Goal: Transaction & Acquisition: Purchase product/service

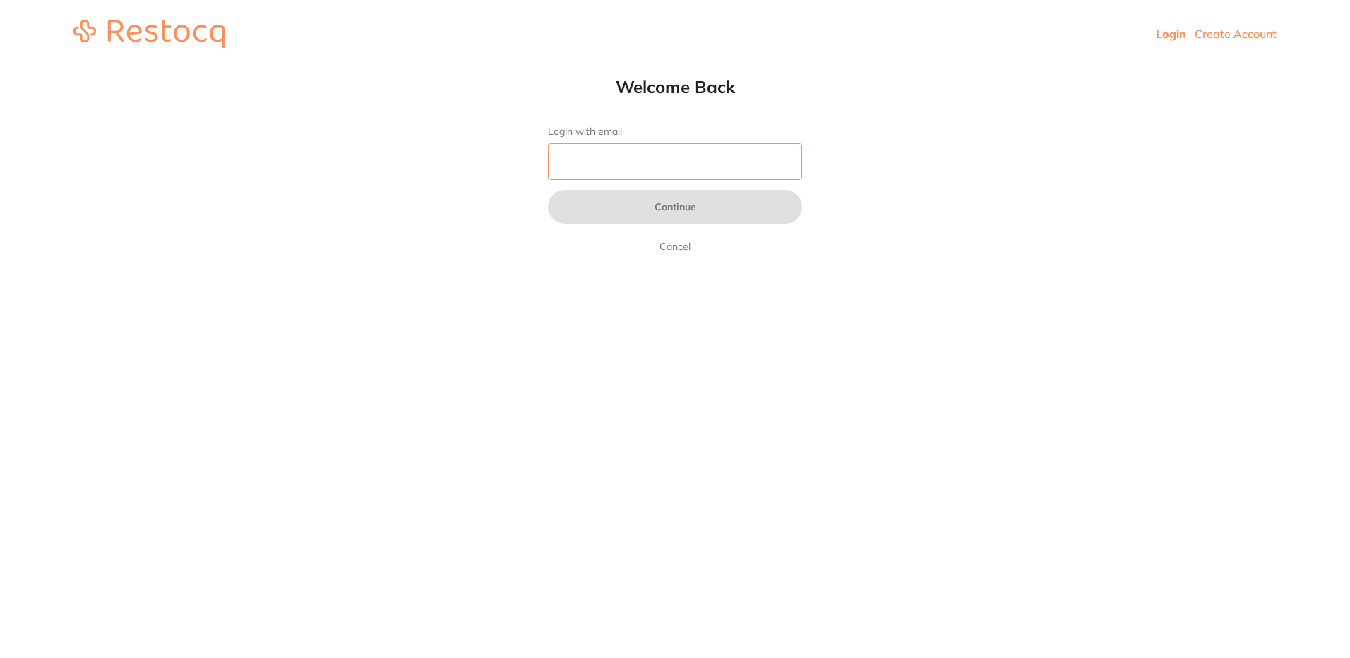
click at [592, 157] on input "Login with email" at bounding box center [675, 161] width 254 height 37
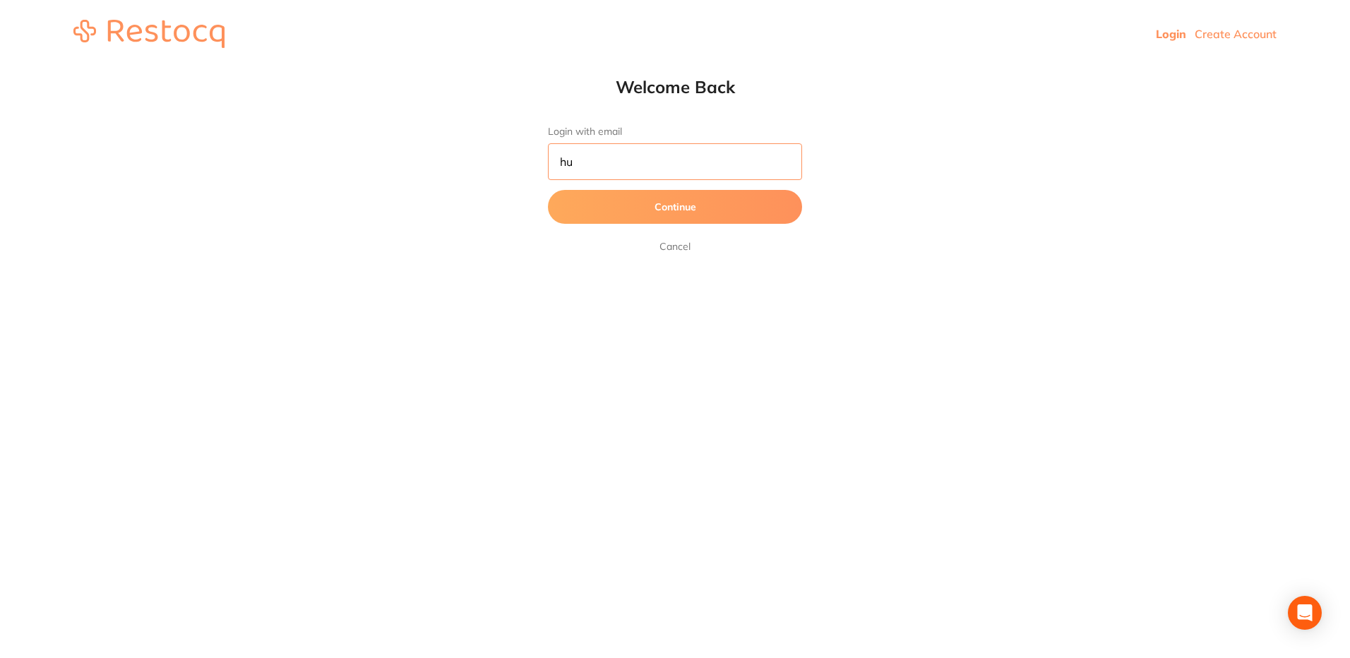
type input "h"
type input "[EMAIL_ADDRESS][DOMAIN_NAME]"
click at [698, 205] on button "Continue" at bounding box center [675, 207] width 254 height 34
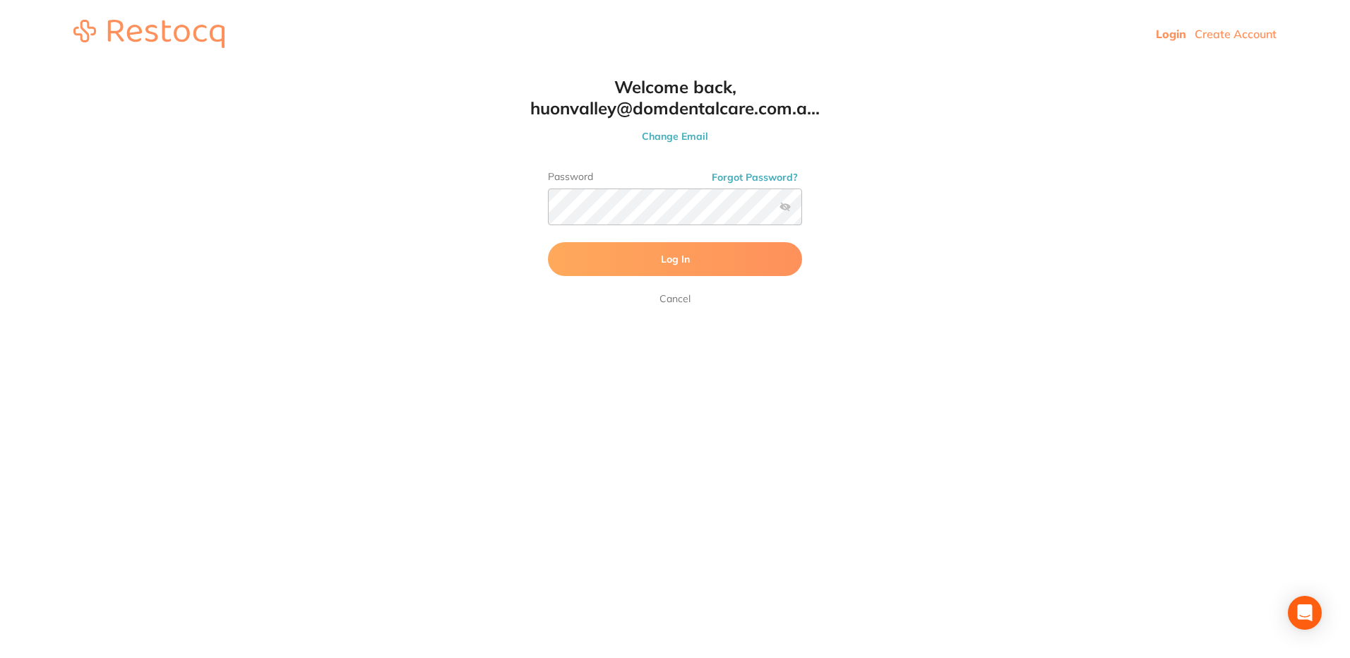
click at [671, 261] on span "Log In" at bounding box center [675, 259] width 29 height 13
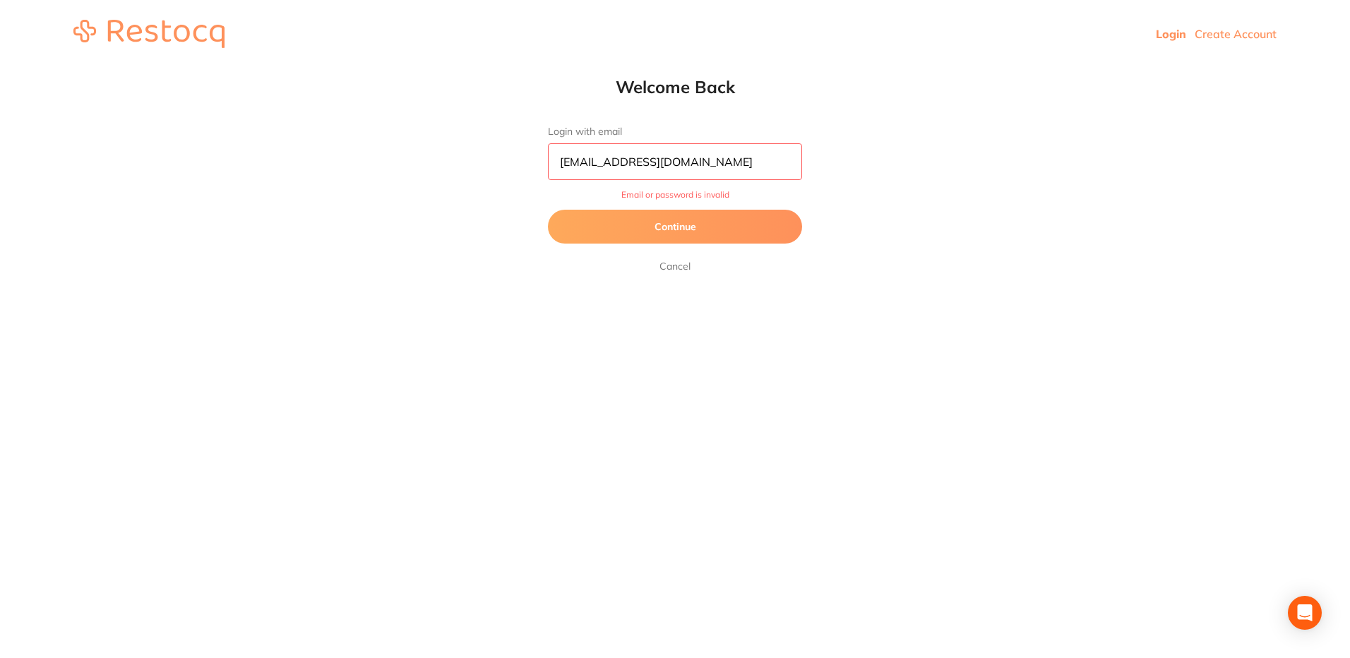
click at [656, 226] on button "Continue" at bounding box center [675, 227] width 254 height 34
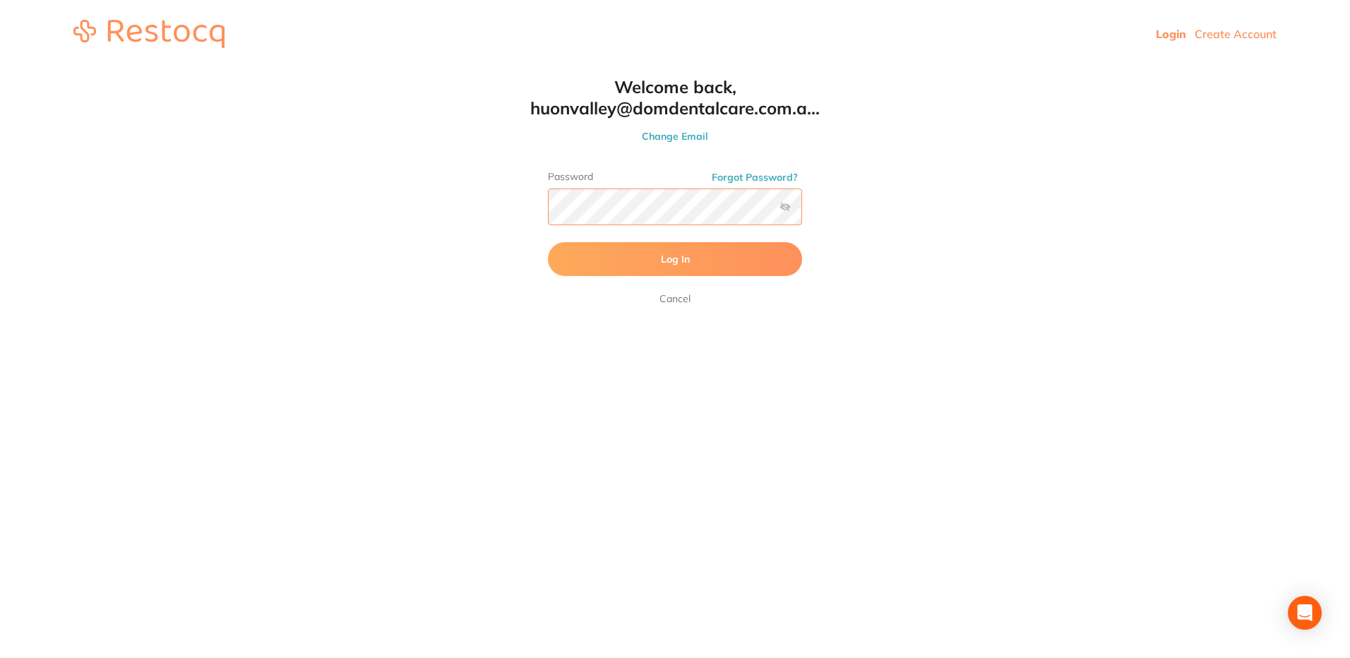
click at [510, 68] on html "Login Create Account Welcome Back Login with email [EMAIL_ADDRESS][DOMAIN_NAME]…" at bounding box center [675, 34] width 1350 height 68
click at [548, 242] on button "Log In" at bounding box center [675, 259] width 254 height 34
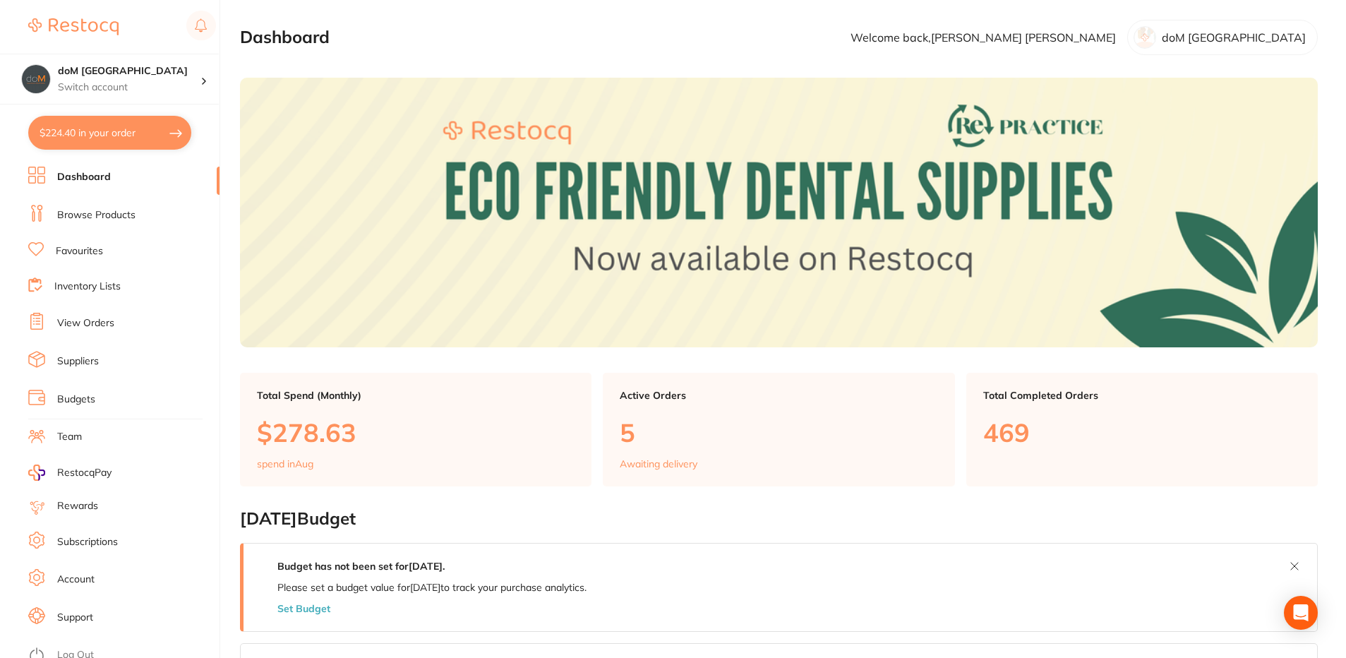
click at [119, 136] on button "$224.40 in your order" at bounding box center [109, 133] width 163 height 34
checkbox input "true"
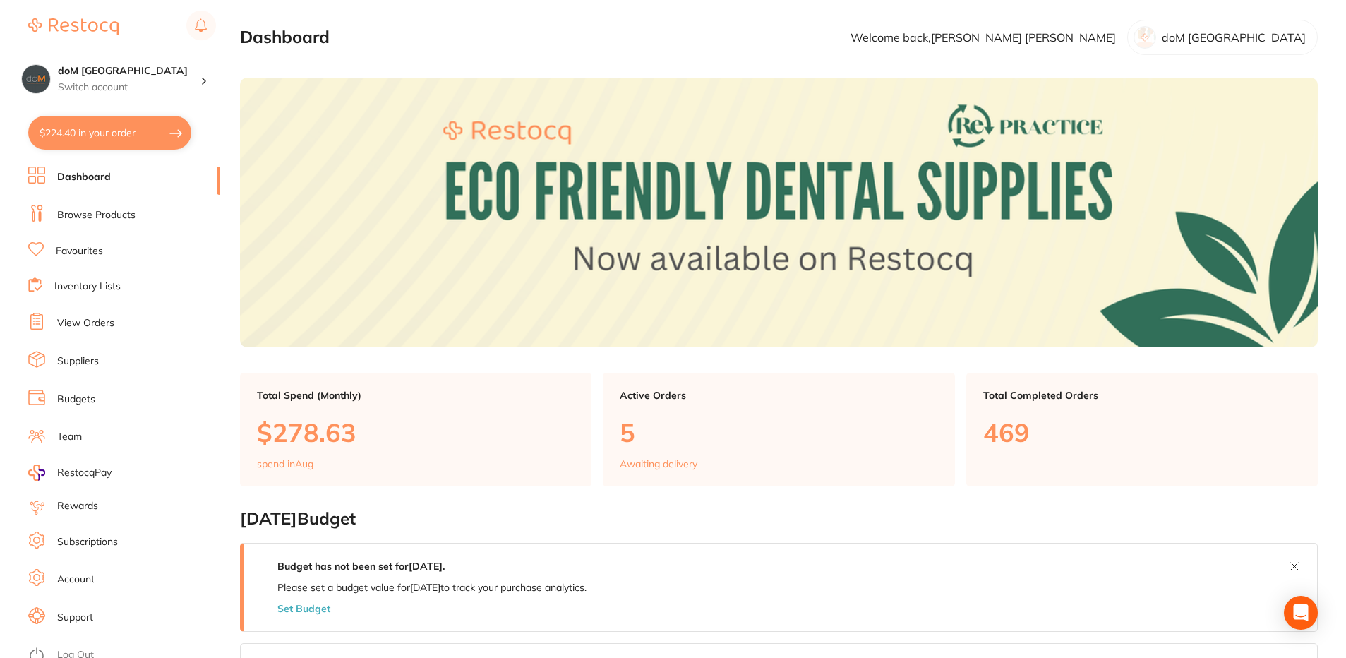
checkbox input "true"
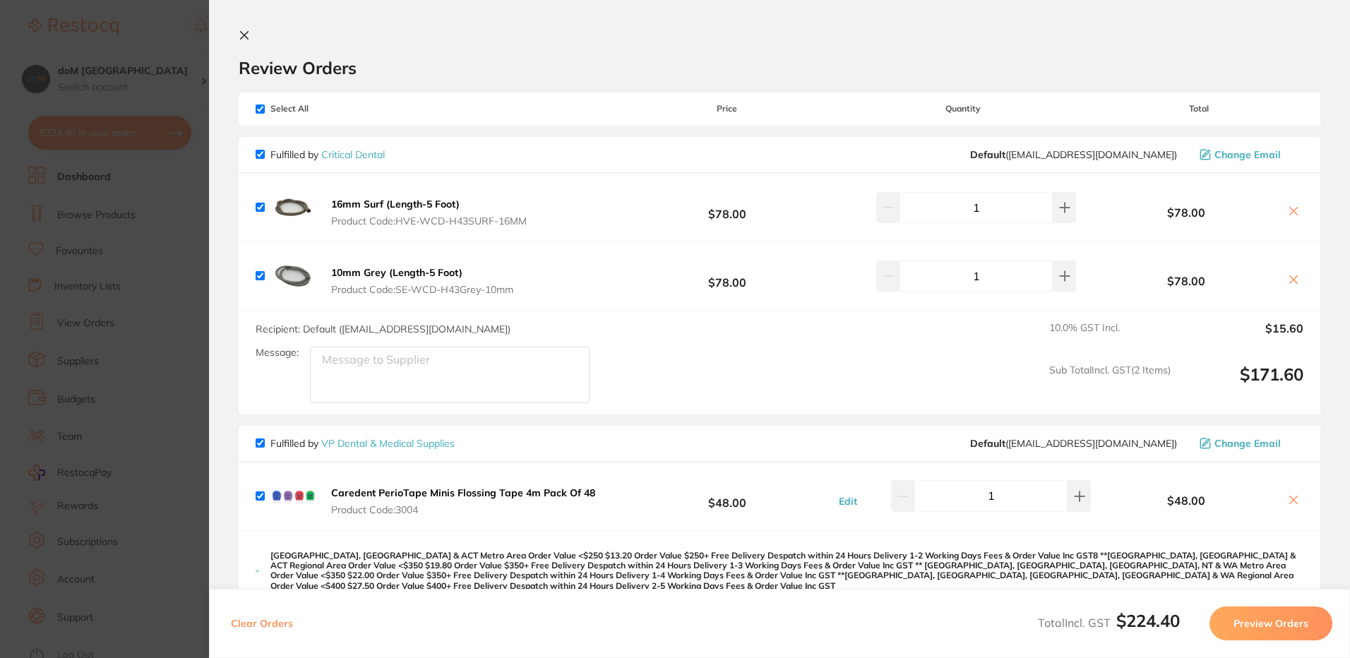
click at [243, 36] on icon at bounding box center [245, 36] width 8 height 8
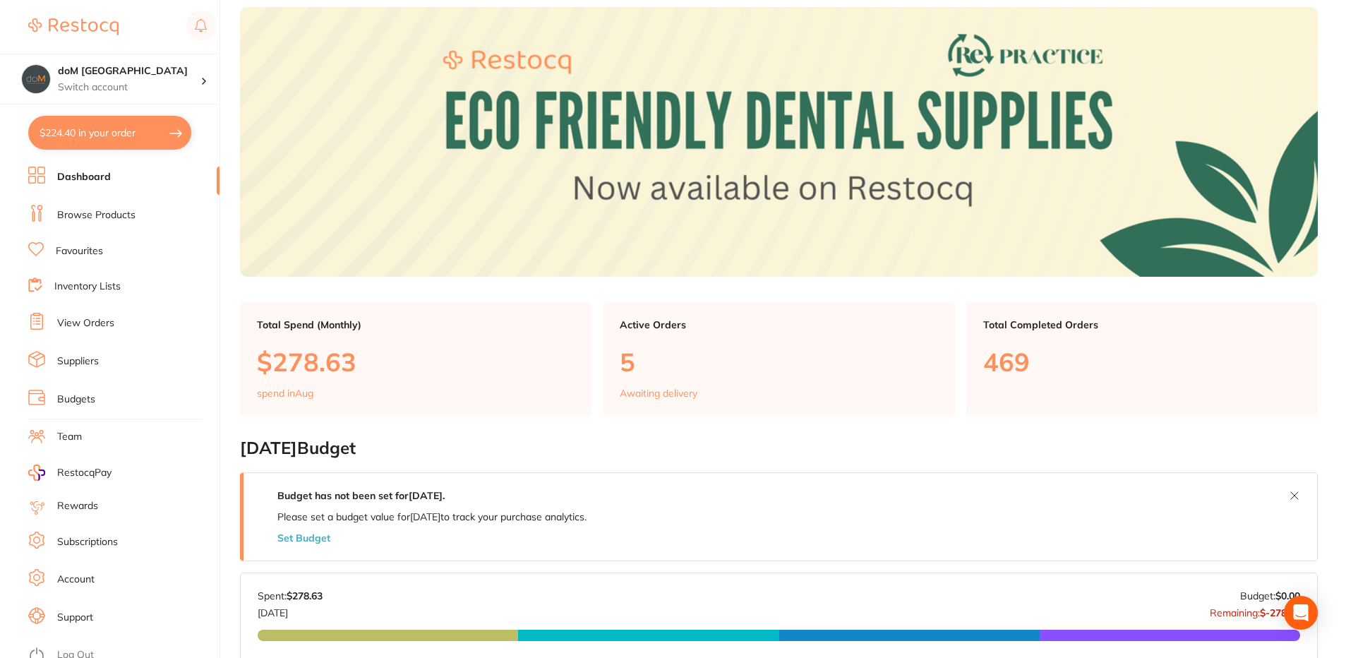
click at [83, 181] on link "Dashboard" at bounding box center [84, 177] width 54 height 14
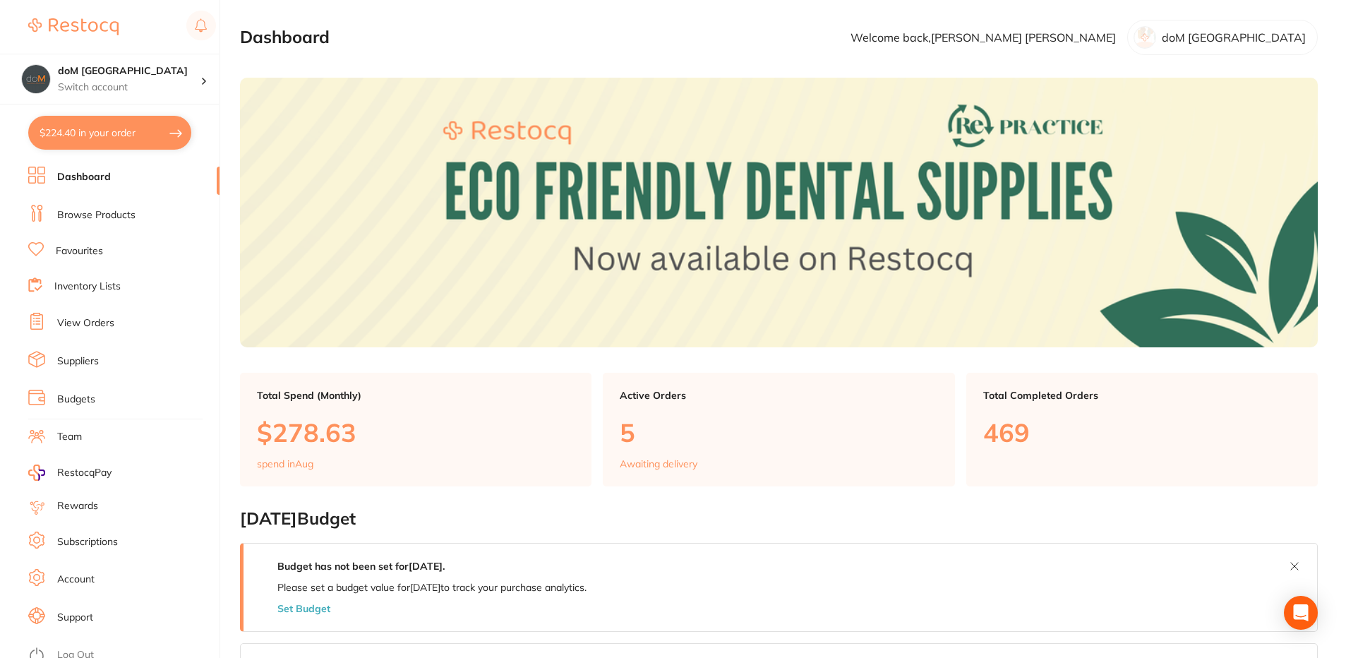
click at [87, 217] on link "Browse Products" at bounding box center [96, 215] width 78 height 14
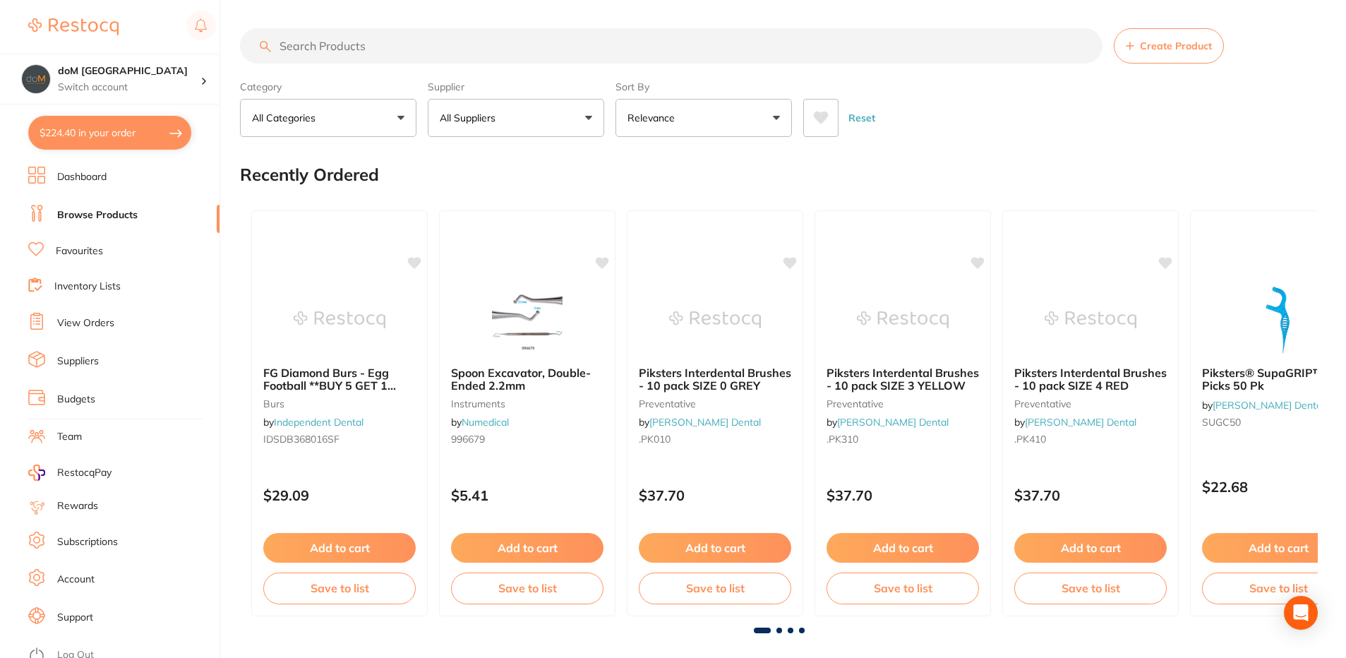
click at [311, 46] on input "search" at bounding box center [671, 45] width 863 height 35
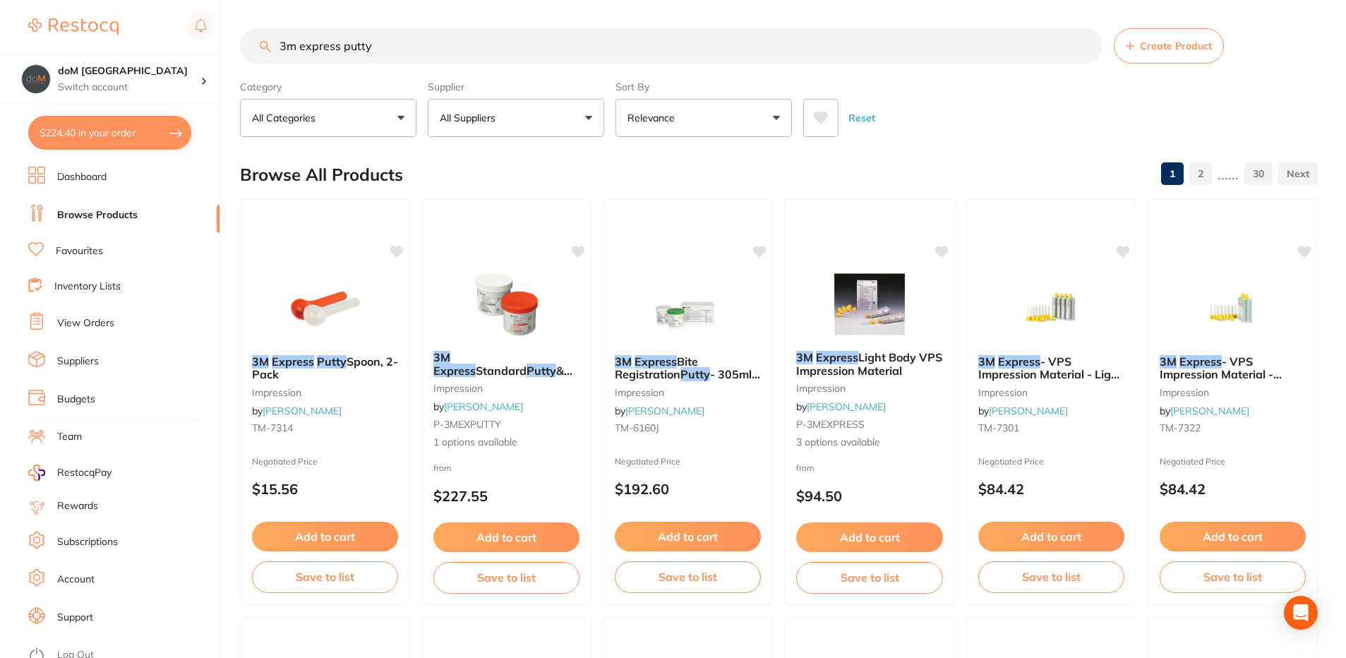
click at [385, 49] on input "3m express putty" at bounding box center [671, 45] width 863 height 35
type input "3m express putty 7314"
click at [521, 538] on button "Add to cart" at bounding box center [507, 539] width 148 height 30
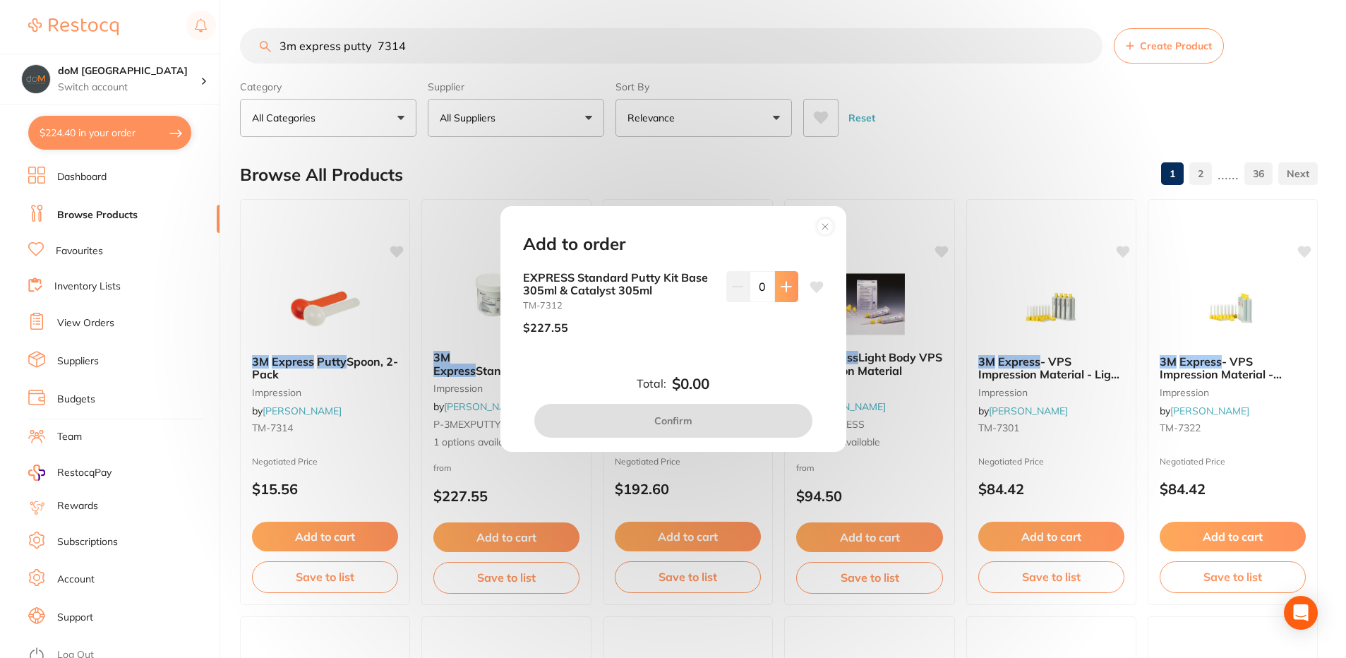
click at [783, 282] on icon at bounding box center [786, 286] width 9 height 9
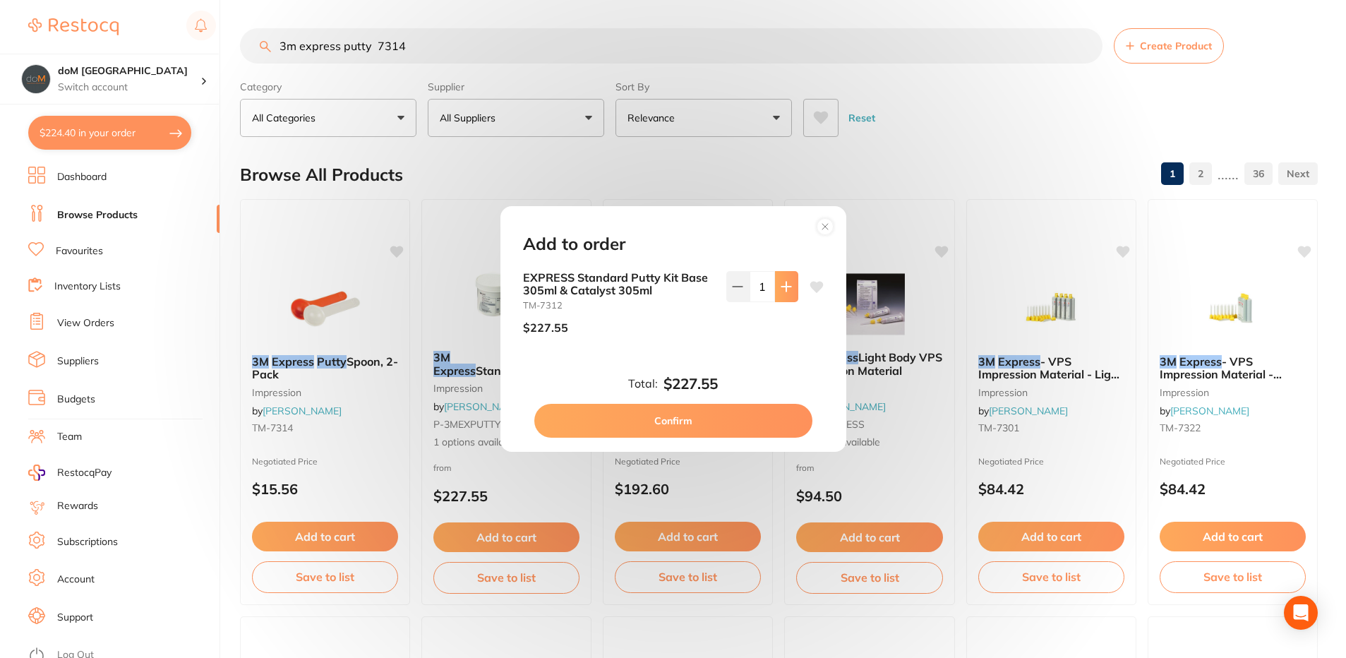
type input "1"
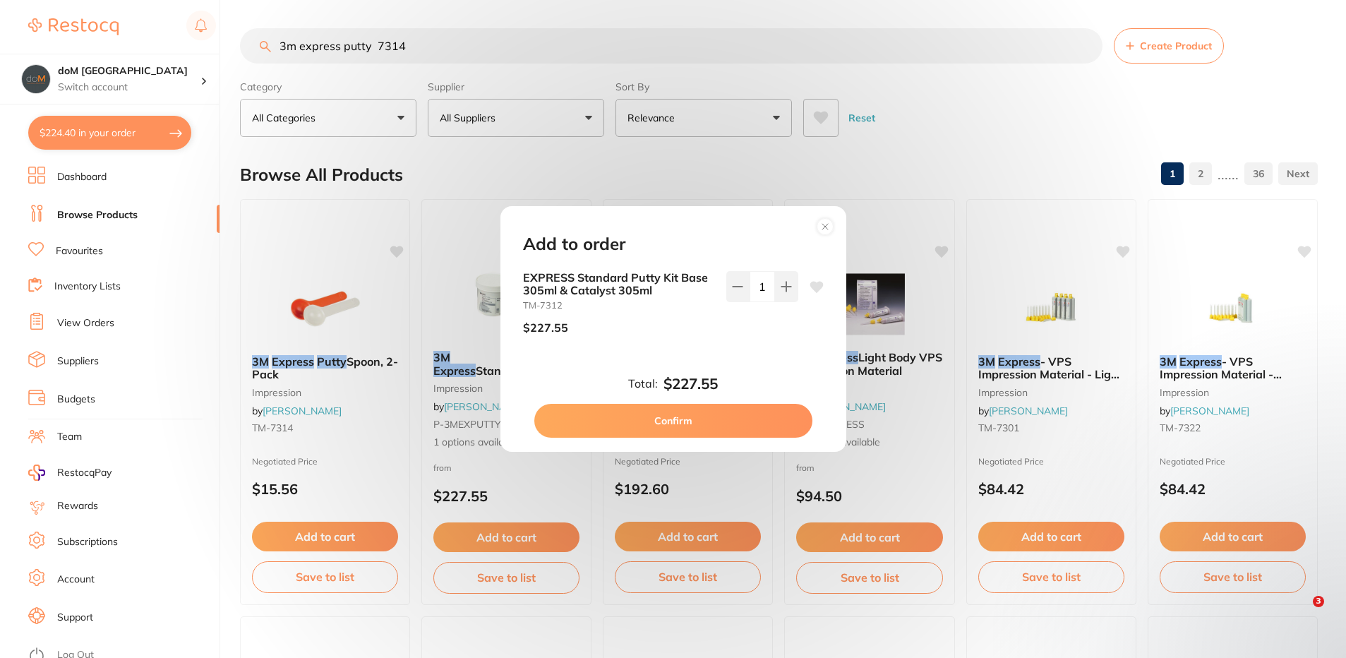
click at [632, 424] on button "Confirm" at bounding box center [673, 421] width 278 height 34
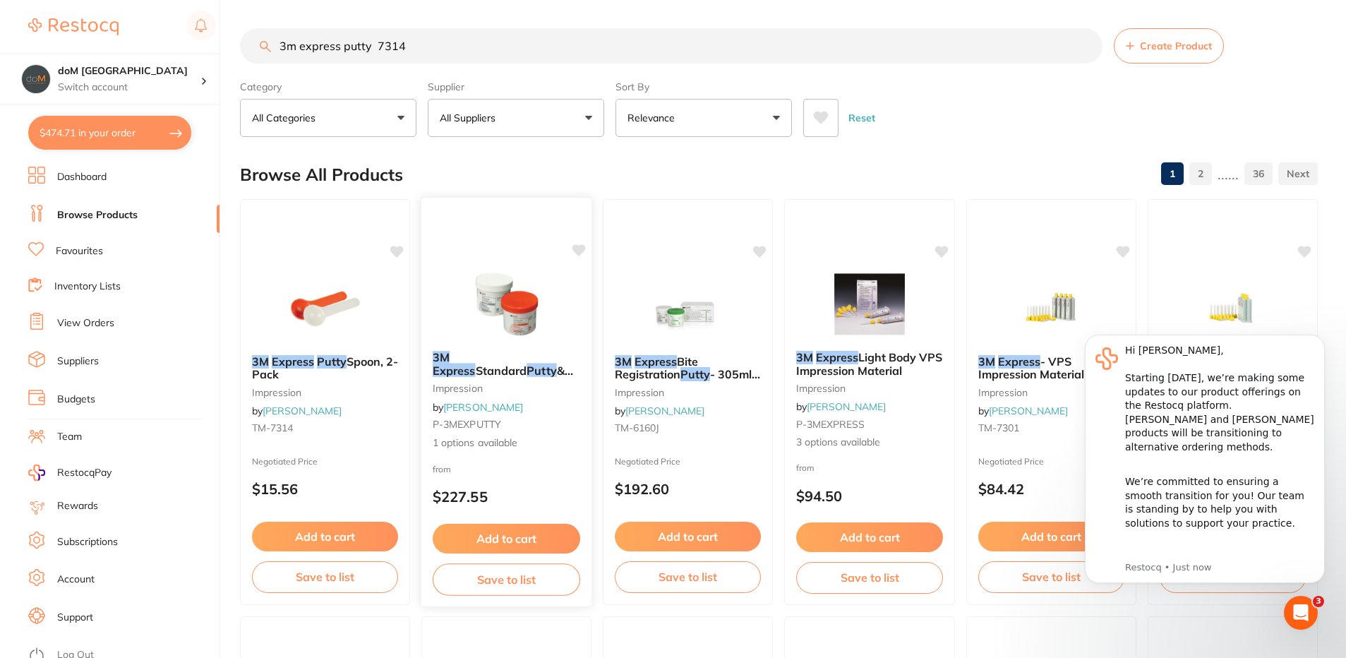
click at [525, 322] on img at bounding box center [506, 303] width 92 height 71
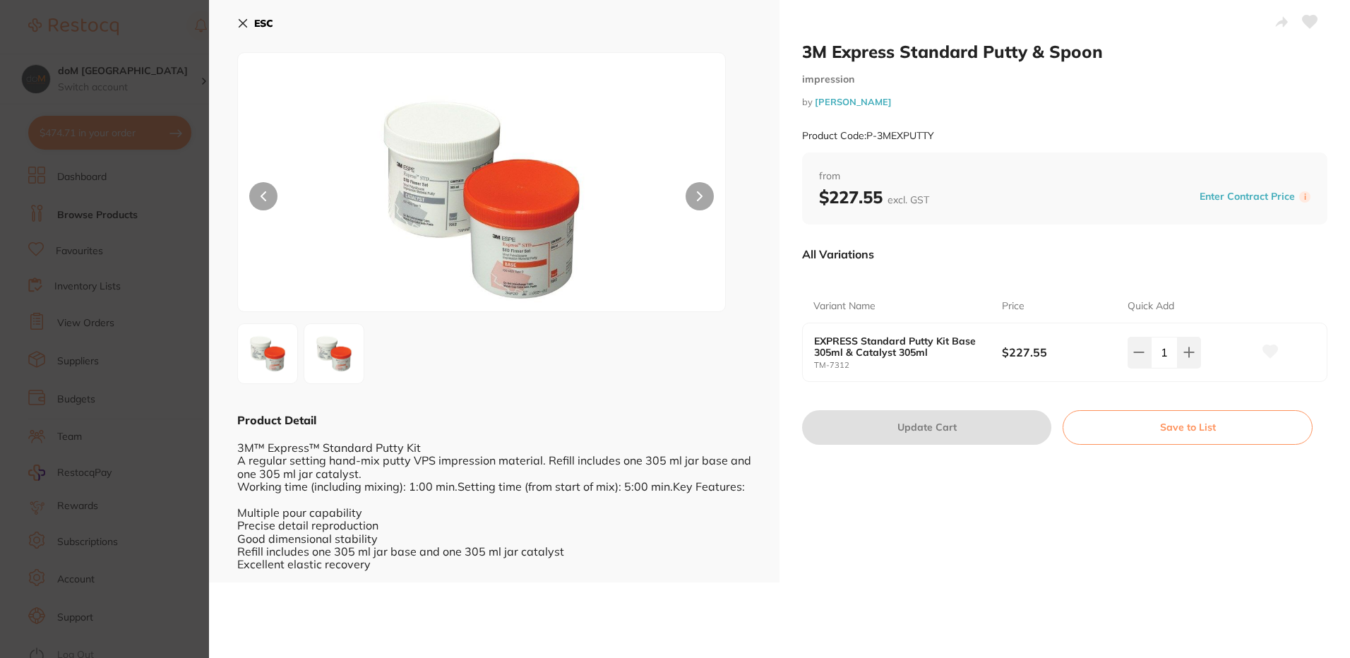
click at [246, 25] on icon at bounding box center [242, 23] width 11 height 11
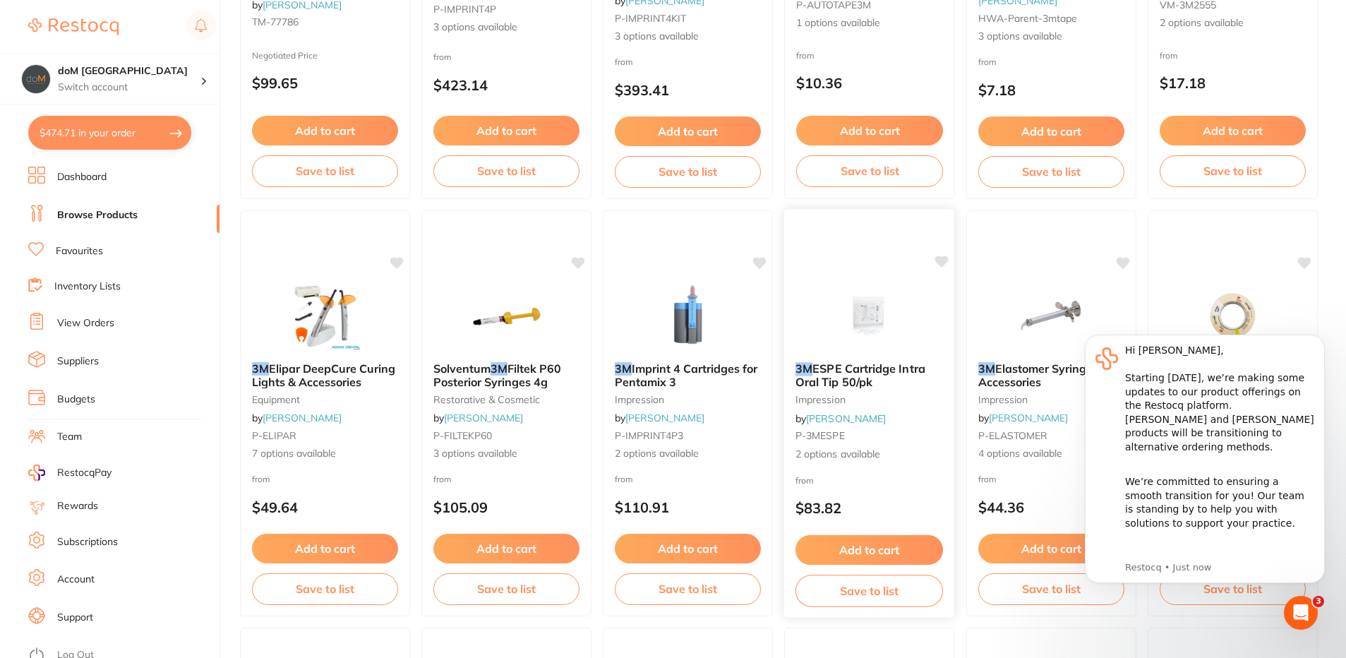
scroll to position [1170, 0]
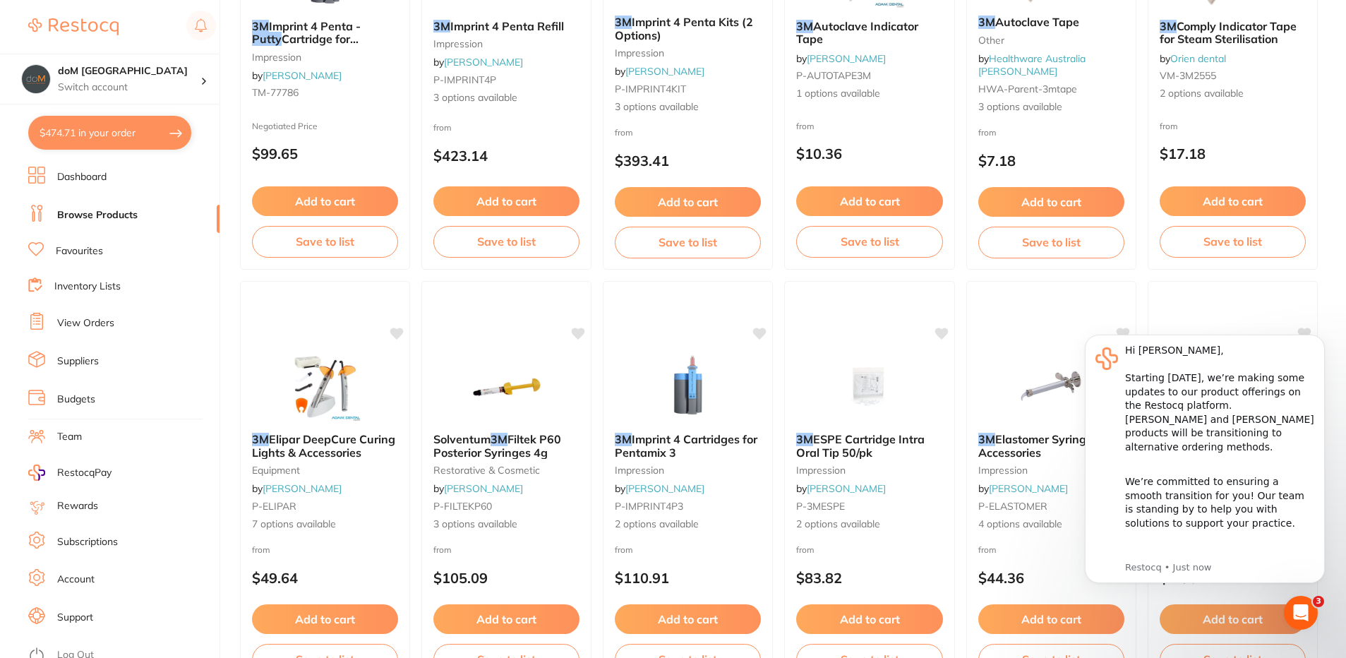
click at [116, 127] on button "$474.71 in your order" at bounding box center [109, 133] width 163 height 34
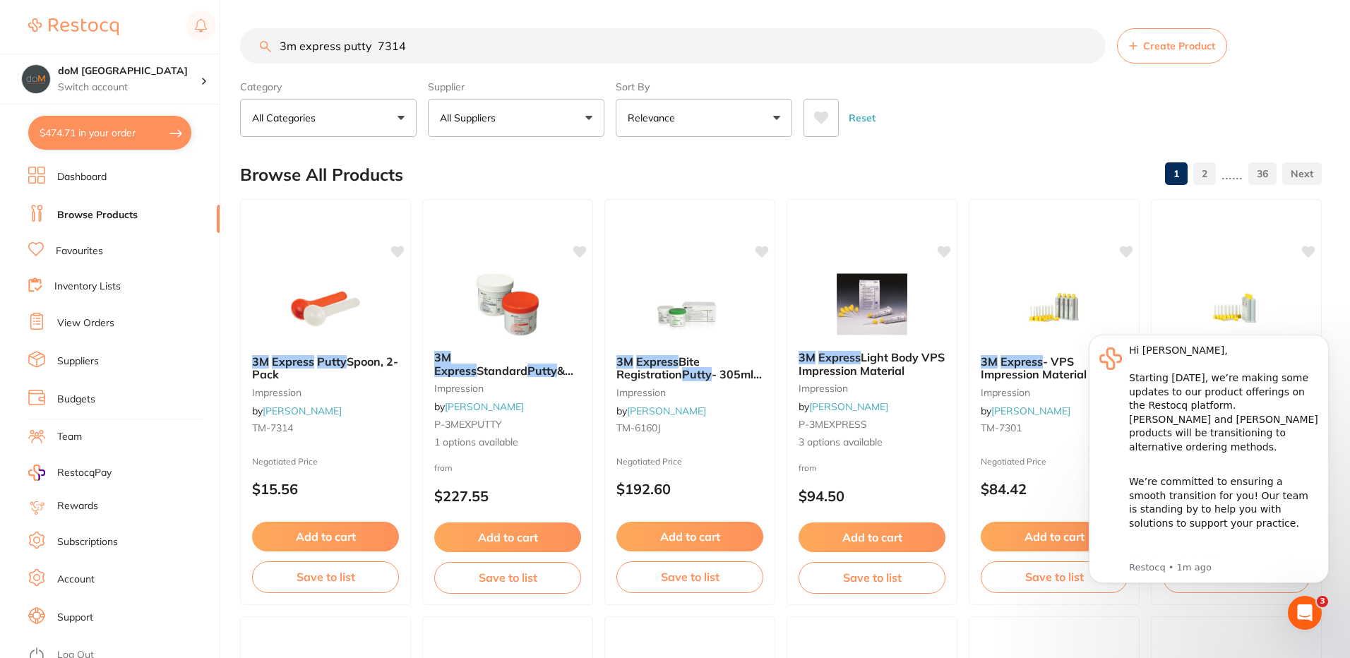
checkbox input "true"
